Goal: Information Seeking & Learning: Learn about a topic

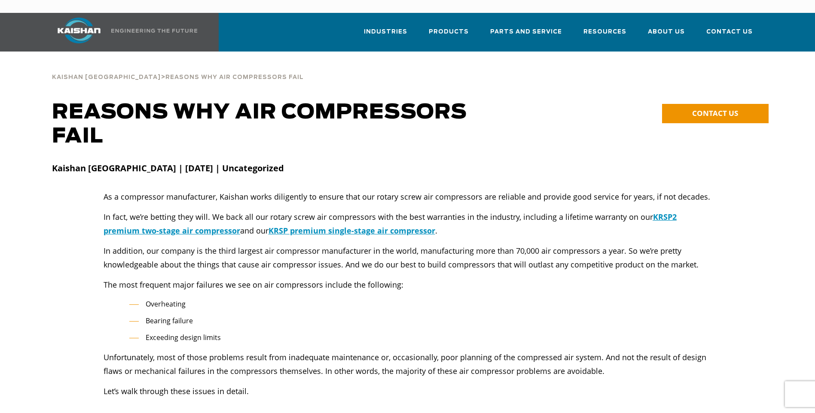
click at [70, 18] on img at bounding box center [79, 31] width 64 height 26
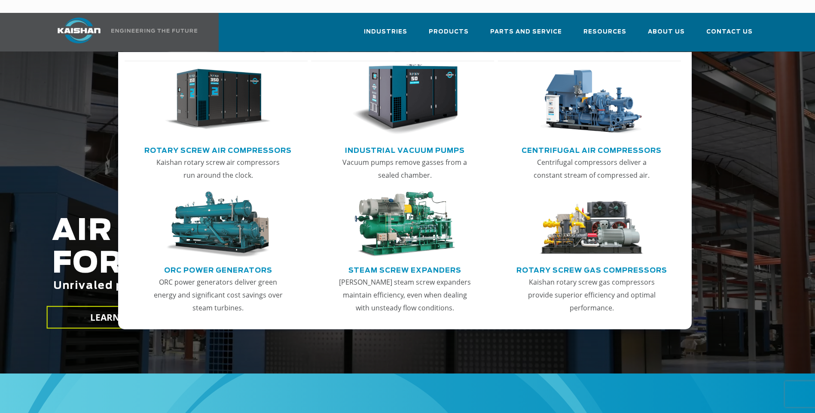
click at [206, 143] on link "Rotary Screw Air Compressors" at bounding box center [217, 149] width 147 height 13
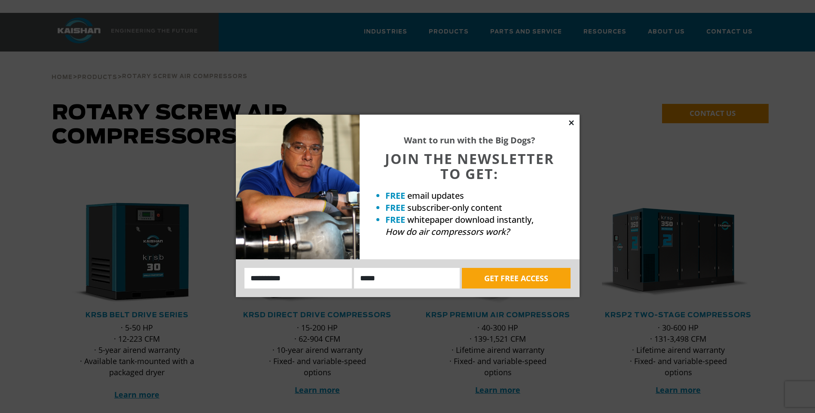
click at [572, 121] on icon at bounding box center [572, 123] width 8 height 8
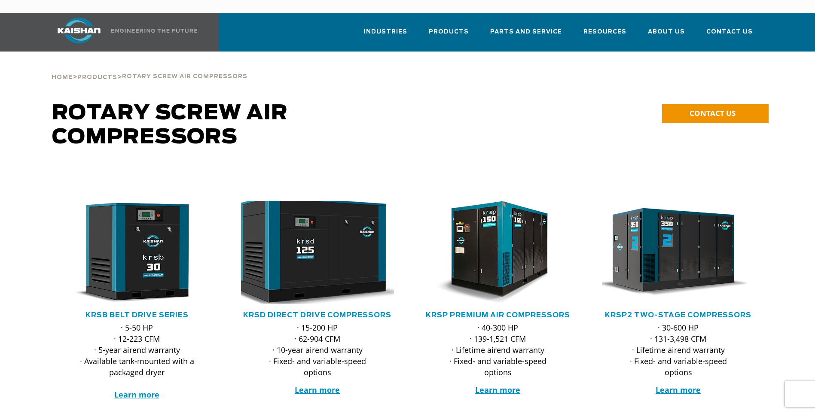
click at [315, 245] on img at bounding box center [311, 252] width 168 height 113
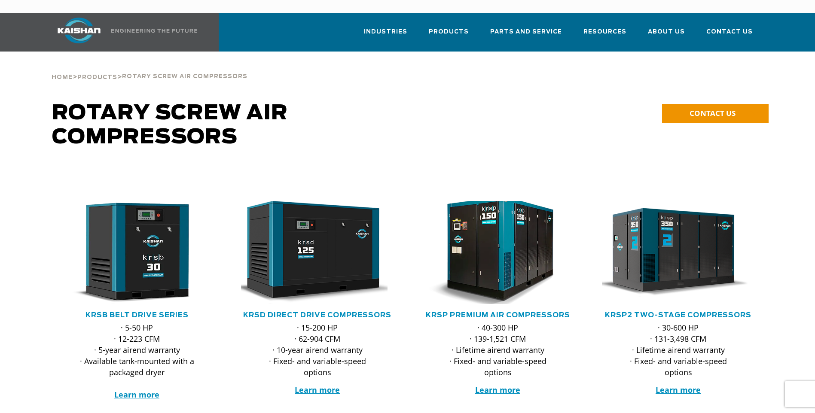
click at [501, 239] on img at bounding box center [491, 252] width 168 height 113
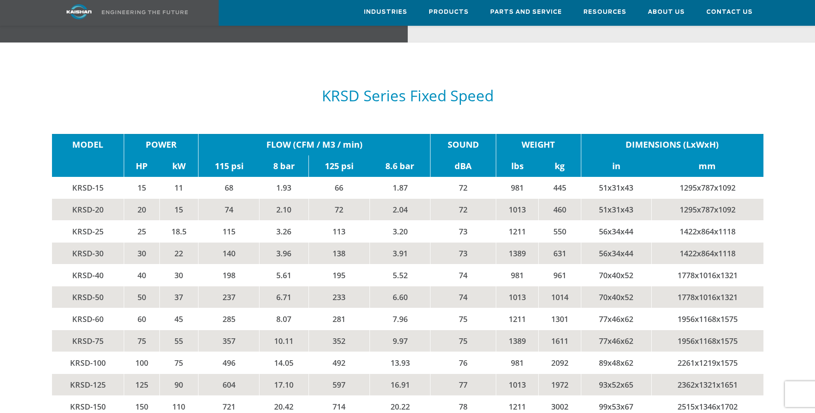
scroll to position [1375, 0]
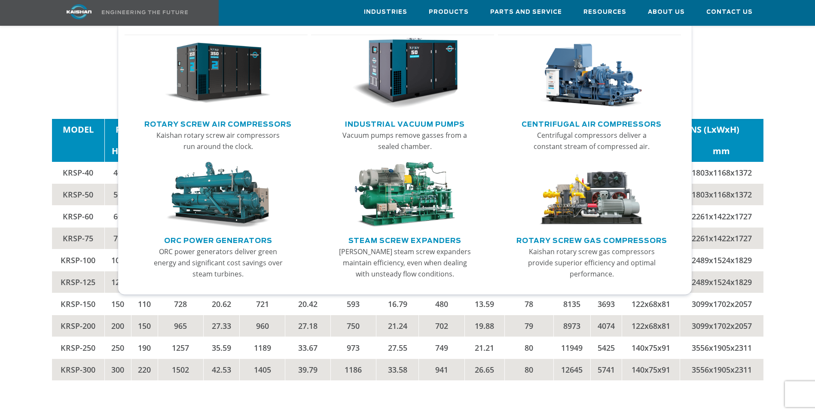
scroll to position [1461, 0]
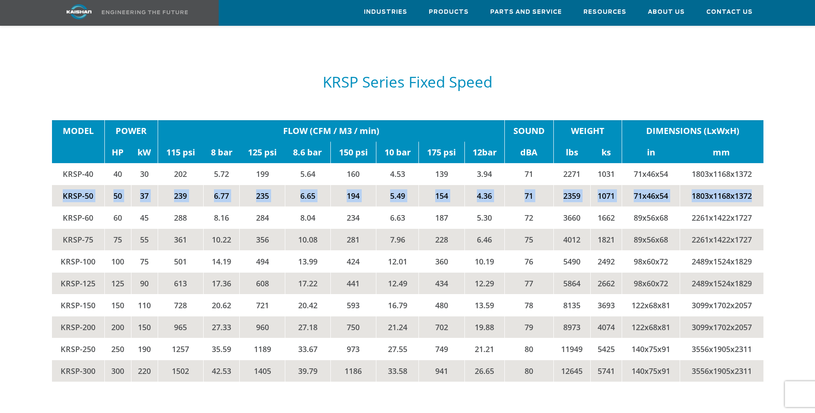
drag, startPoint x: 60, startPoint y: 182, endPoint x: 755, endPoint y: 191, distance: 695.3
click at [755, 191] on tr "KRSP-50 50 37 239 6.77 235 6.65 194 5.49 154 4.36 71 2359 1071 71x46x54 1803x11…" at bounding box center [408, 196] width 712 height 22
